Goal: Task Accomplishment & Management: Use online tool/utility

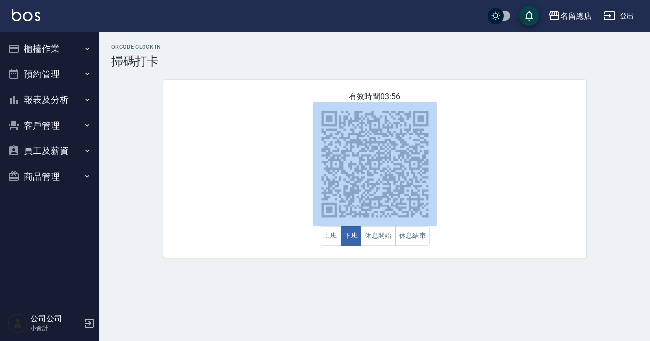
click at [72, 94] on button "報表及分析" at bounding box center [49, 100] width 91 height 26
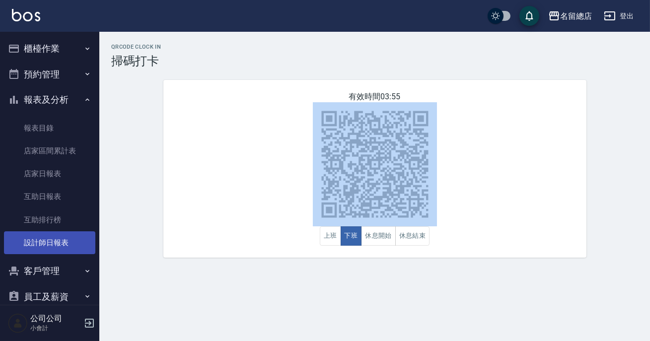
click at [45, 238] on link "設計師日報表" at bounding box center [49, 242] width 91 height 23
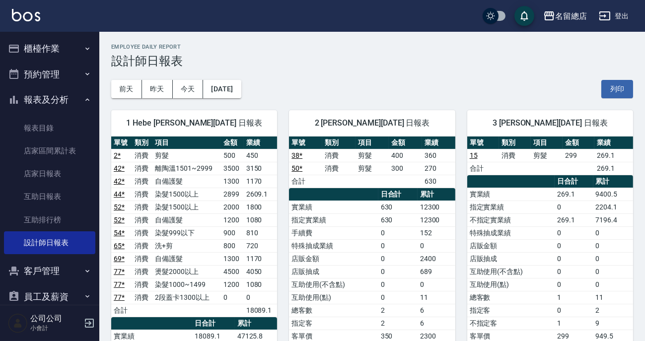
scroll to position [45, 0]
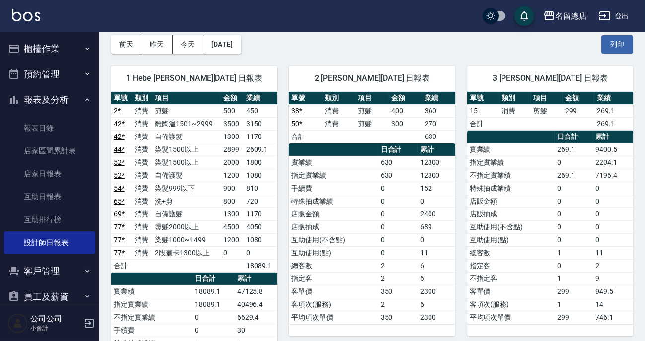
click at [516, 148] on td "實業績" at bounding box center [510, 149] width 87 height 13
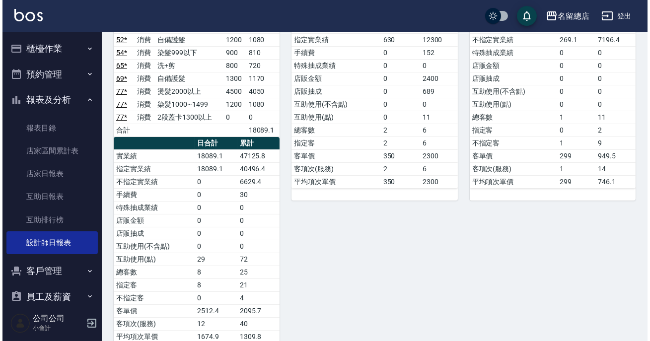
scroll to position [0, 0]
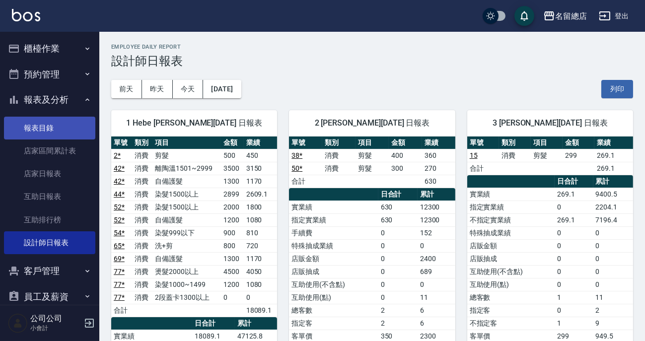
click at [47, 124] on link "報表目錄" at bounding box center [49, 128] width 91 height 23
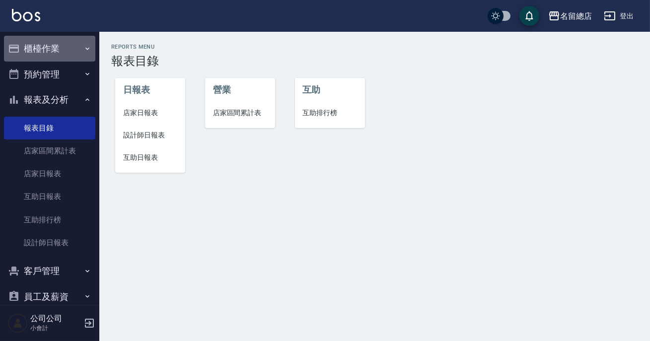
click at [61, 49] on button "櫃檯作業" at bounding box center [49, 49] width 91 height 26
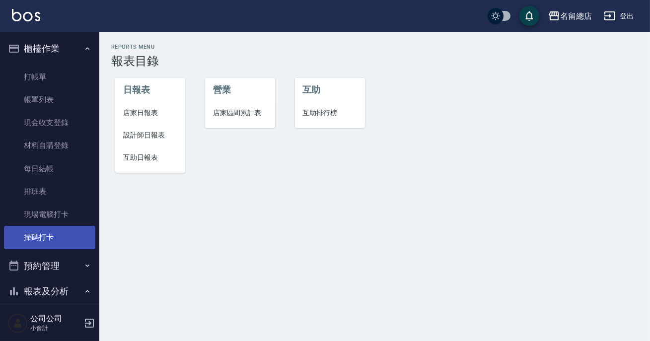
click at [53, 237] on link "掃碼打卡" at bounding box center [49, 237] width 91 height 23
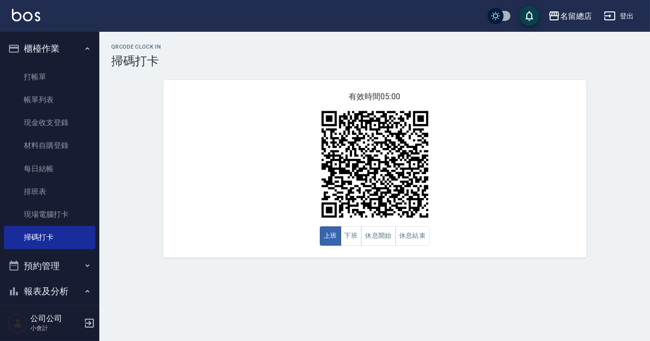
click at [63, 283] on button "報表及分析" at bounding box center [49, 292] width 91 height 26
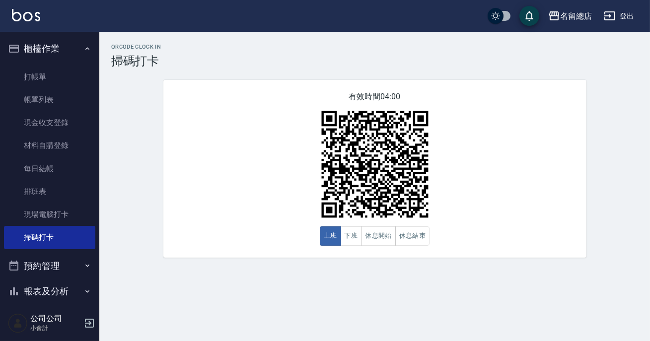
click at [145, 168] on div "QRcode Clock In 掃碼打卡 有效時間 04:00 上班 下班 休息開始 休息結束" at bounding box center [374, 151] width 551 height 214
click at [336, 236] on button "上班" at bounding box center [330, 235] width 21 height 19
click at [342, 242] on button "下班" at bounding box center [351, 235] width 21 height 19
